Goal: Transaction & Acquisition: Book appointment/travel/reservation

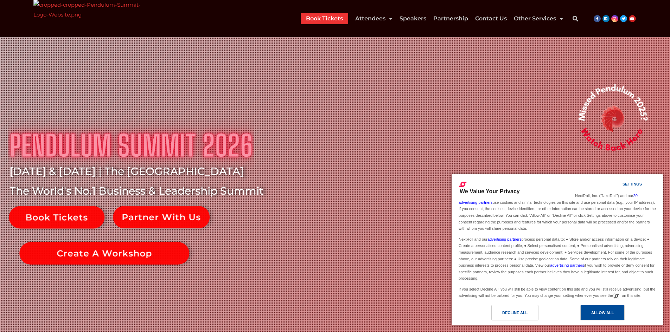
click at [617, 312] on div "Allow All" at bounding box center [602, 312] width 44 height 15
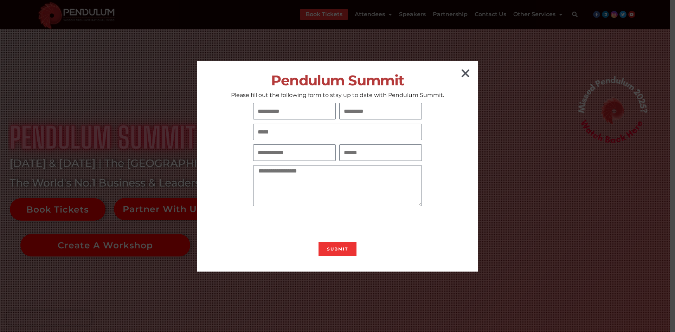
click at [463, 72] on icon "Close" at bounding box center [465, 73] width 11 height 11
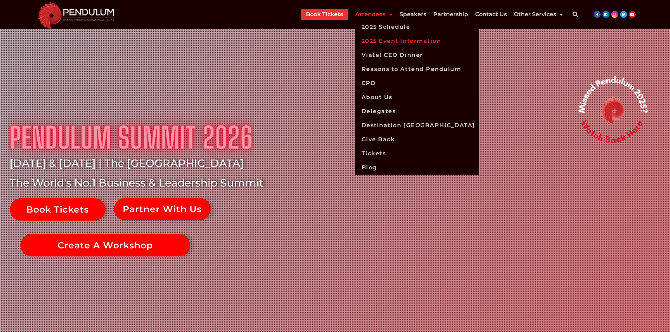
click at [447, 39] on link "2025 Event Information" at bounding box center [416, 41] width 123 height 14
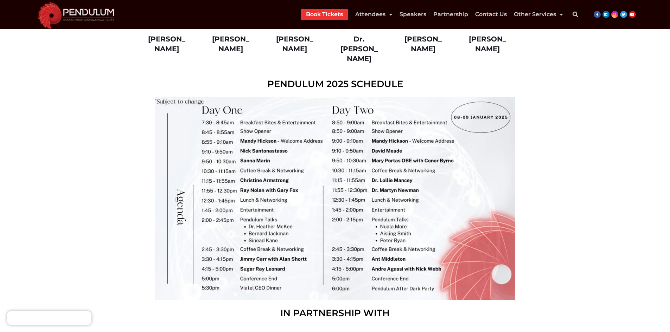
scroll to position [1019, 0]
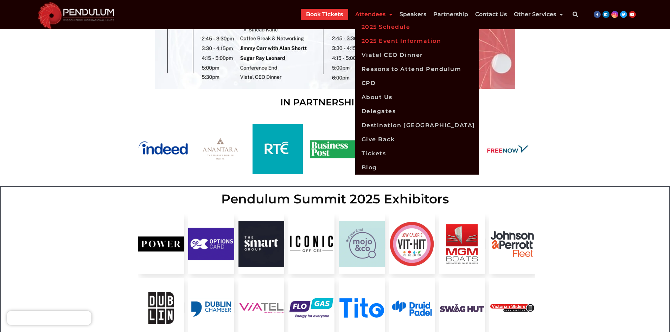
click at [373, 27] on link "2025 Schedule" at bounding box center [416, 27] width 123 height 14
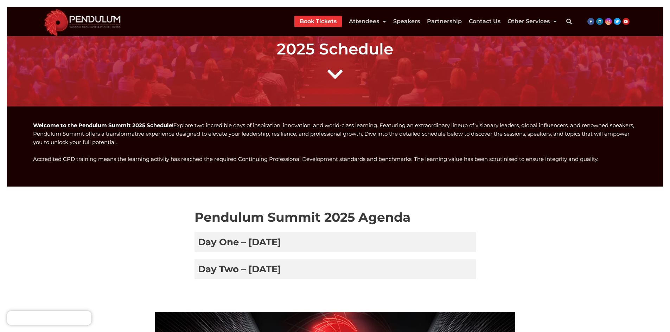
scroll to position [176, 0]
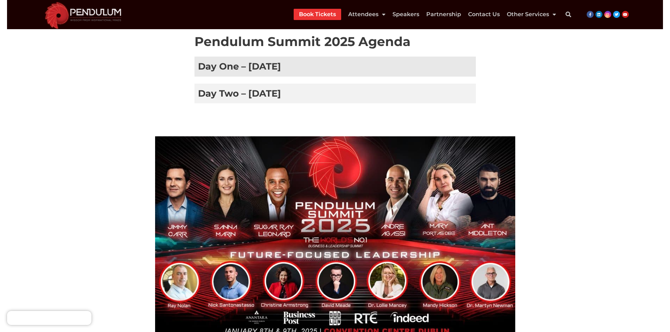
click at [284, 63] on h3 "Day One – 8 January 2025" at bounding box center [334, 67] width 281 height 20
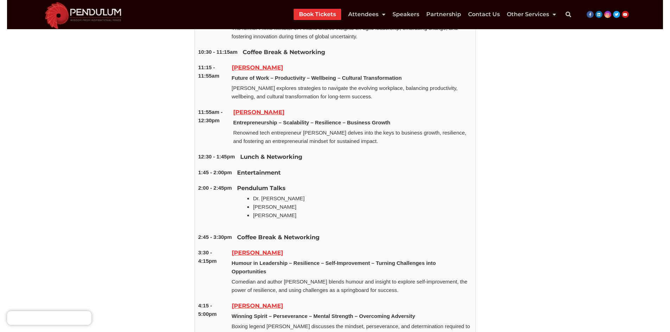
scroll to position [527, 0]
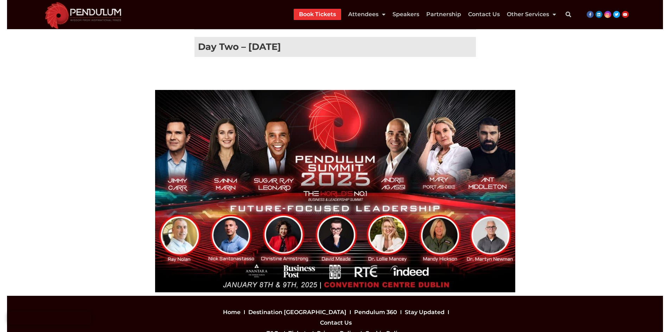
click at [278, 43] on h3 "Day Two – 9 January 2025" at bounding box center [334, 47] width 281 height 20
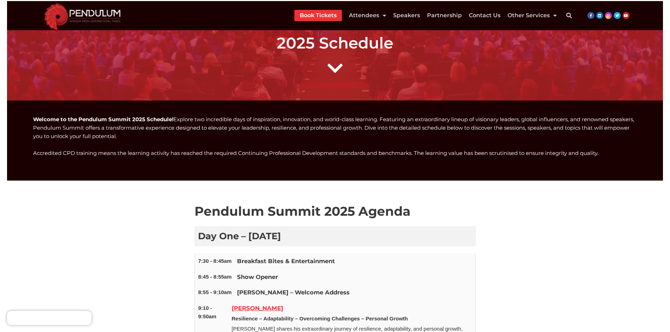
scroll to position [0, 0]
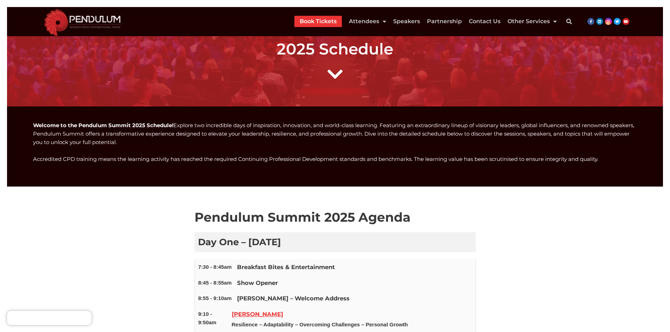
click at [327, 21] on link "Book Tickets" at bounding box center [317, 21] width 37 height 11
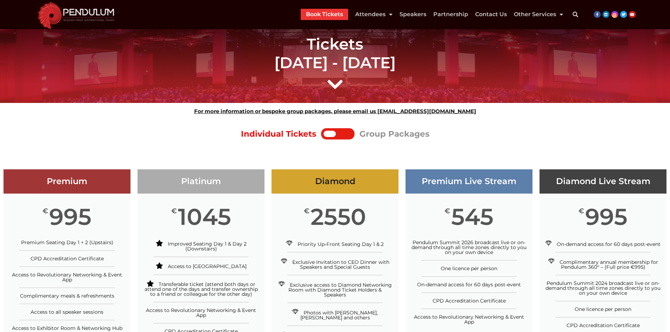
click at [345, 130] on div at bounding box center [337, 133] width 33 height 11
click at [339, 139] on div at bounding box center [337, 133] width 33 height 11
click at [337, 135] on div at bounding box center [344, 134] width 16 height 6
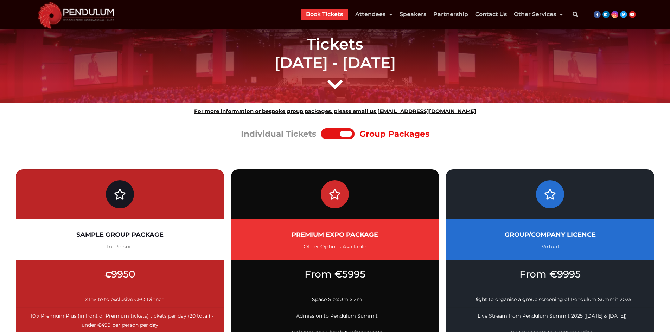
click at [344, 135] on div at bounding box center [346, 134] width 12 height 6
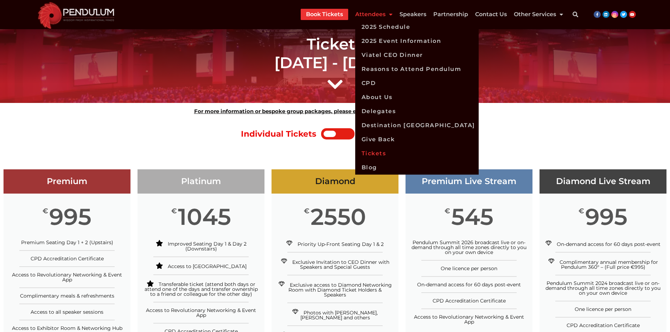
click at [57, 10] on img at bounding box center [75, 14] width 85 height 29
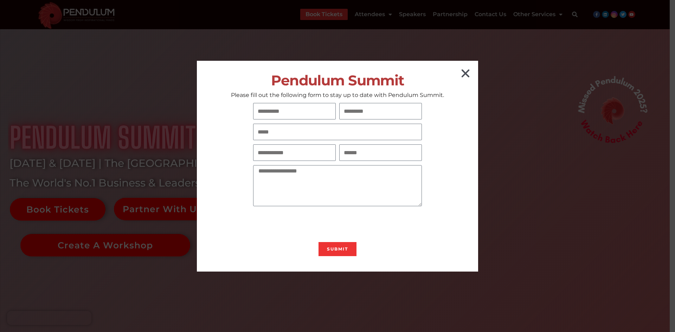
click at [466, 74] on icon "Close" at bounding box center [465, 73] width 11 height 11
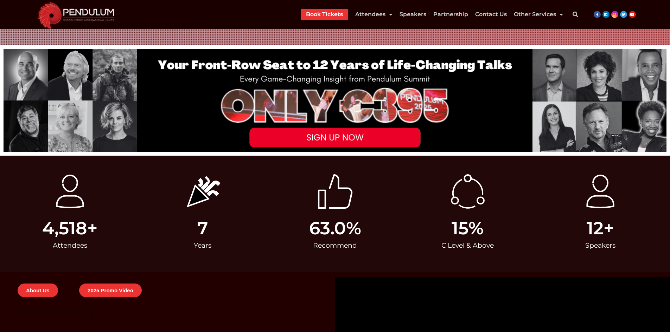
scroll to position [281, 0]
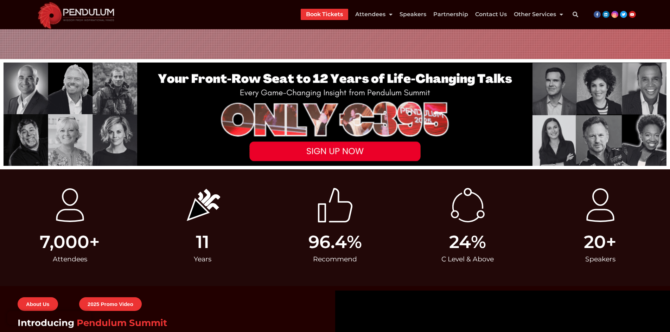
click at [330, 150] on img at bounding box center [335, 115] width 663 height 104
